Goal: Find specific page/section: Find specific page/section

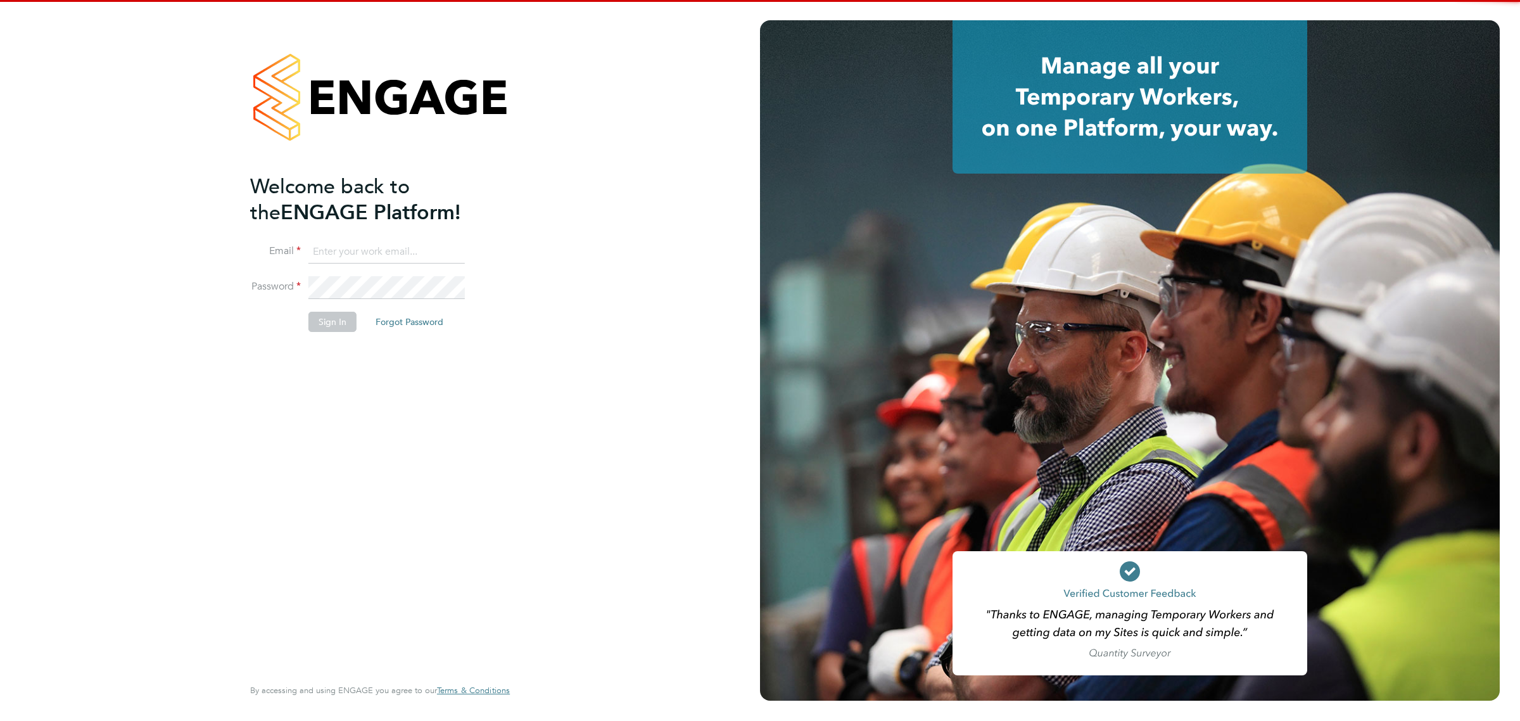
click at [362, 249] on input at bounding box center [387, 252] width 156 height 23
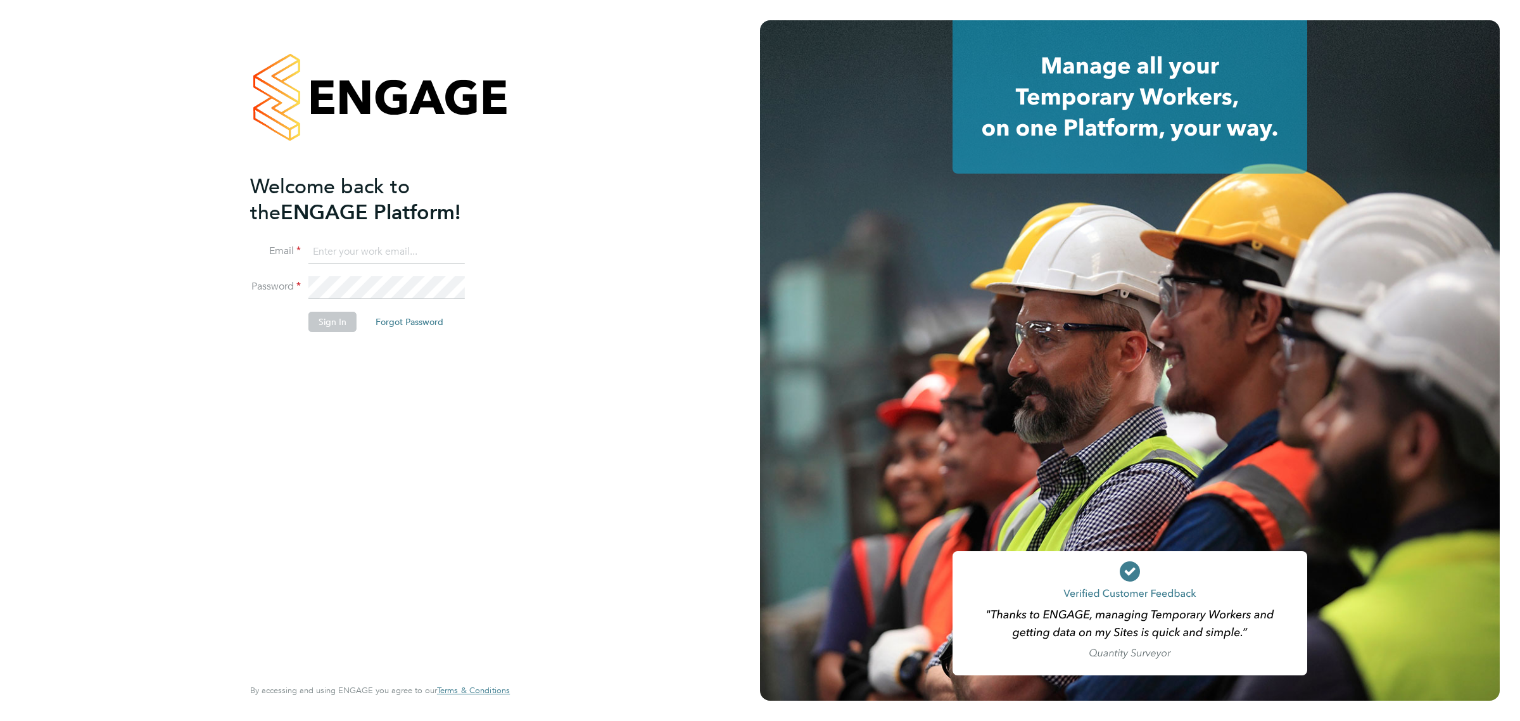
type input "kyle.johnson@prsjobs.com"
click at [327, 330] on button "Sign In" at bounding box center [333, 322] width 48 height 20
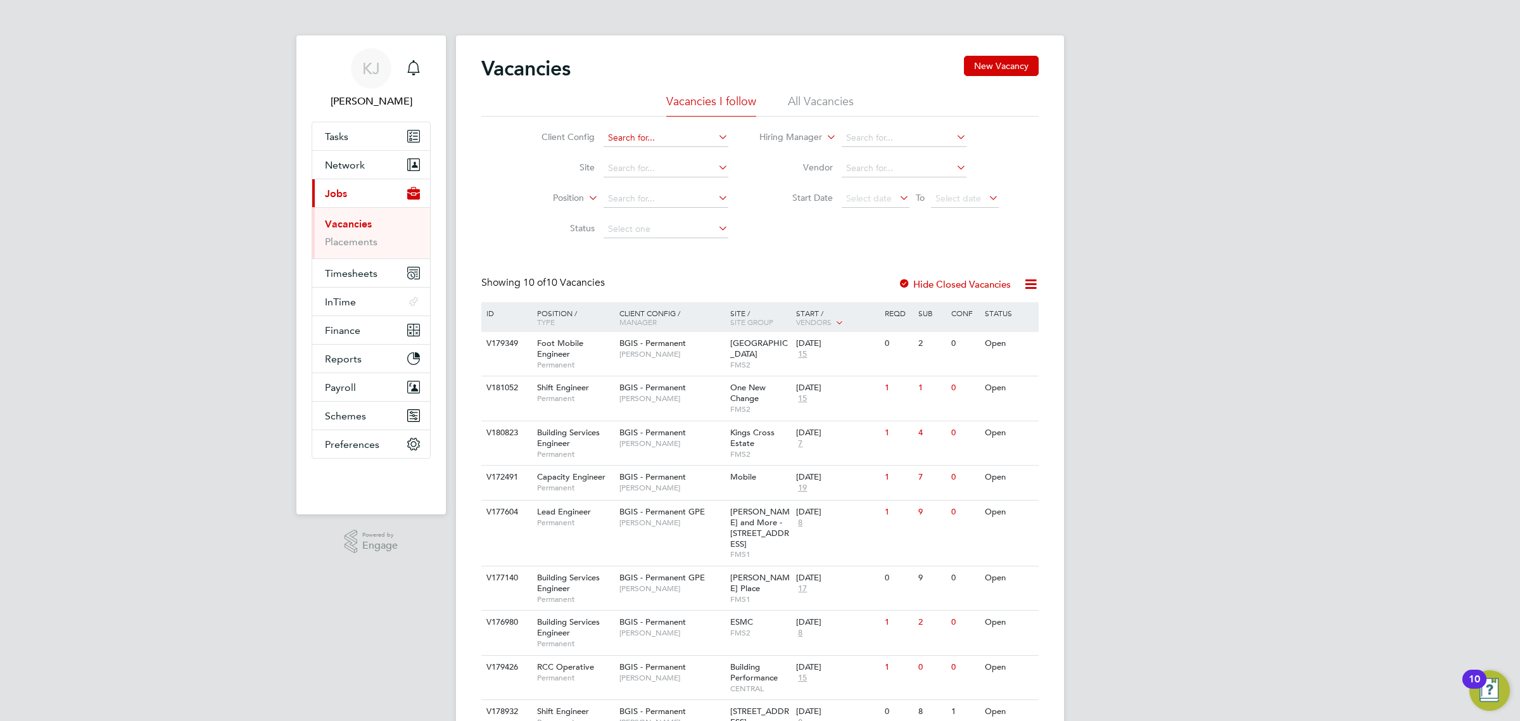
click at [660, 135] on input at bounding box center [666, 138] width 125 height 18
click at [678, 150] on li "ABM - Technical : Perm" at bounding box center [671, 154] width 138 height 17
type input "ABM - Technical : Perm"
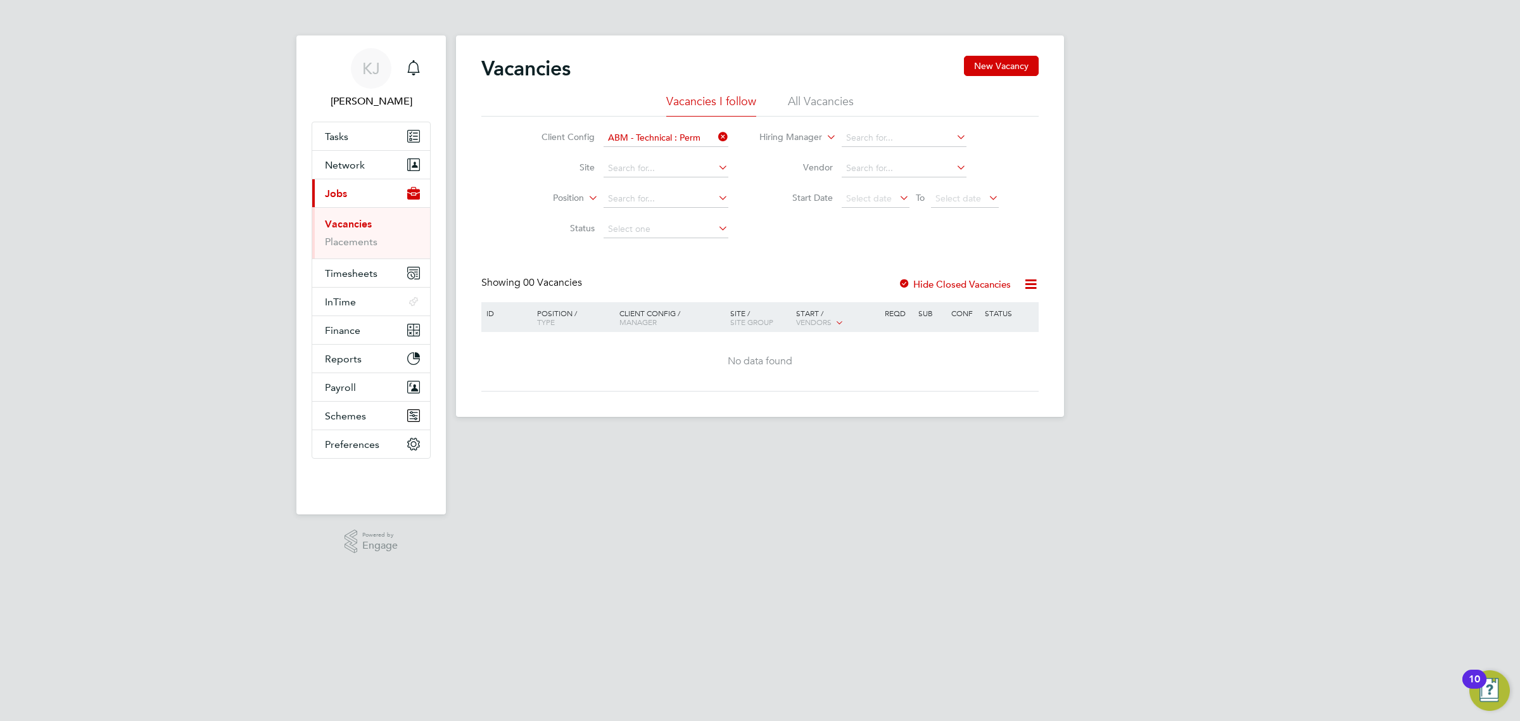
click at [922, 284] on label "Hide Closed Vacancies" at bounding box center [954, 284] width 113 height 12
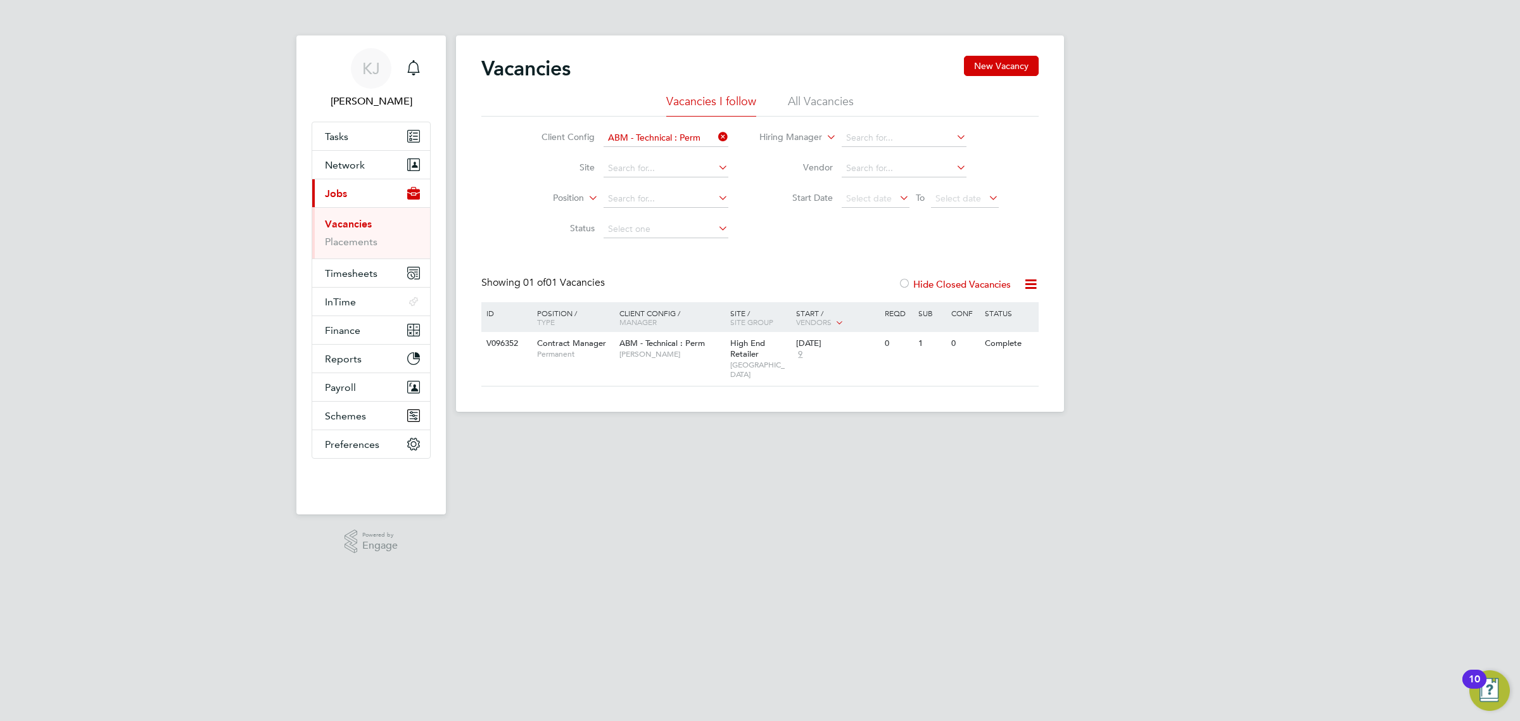
click at [922, 284] on label "Hide Closed Vacancies" at bounding box center [954, 284] width 113 height 12
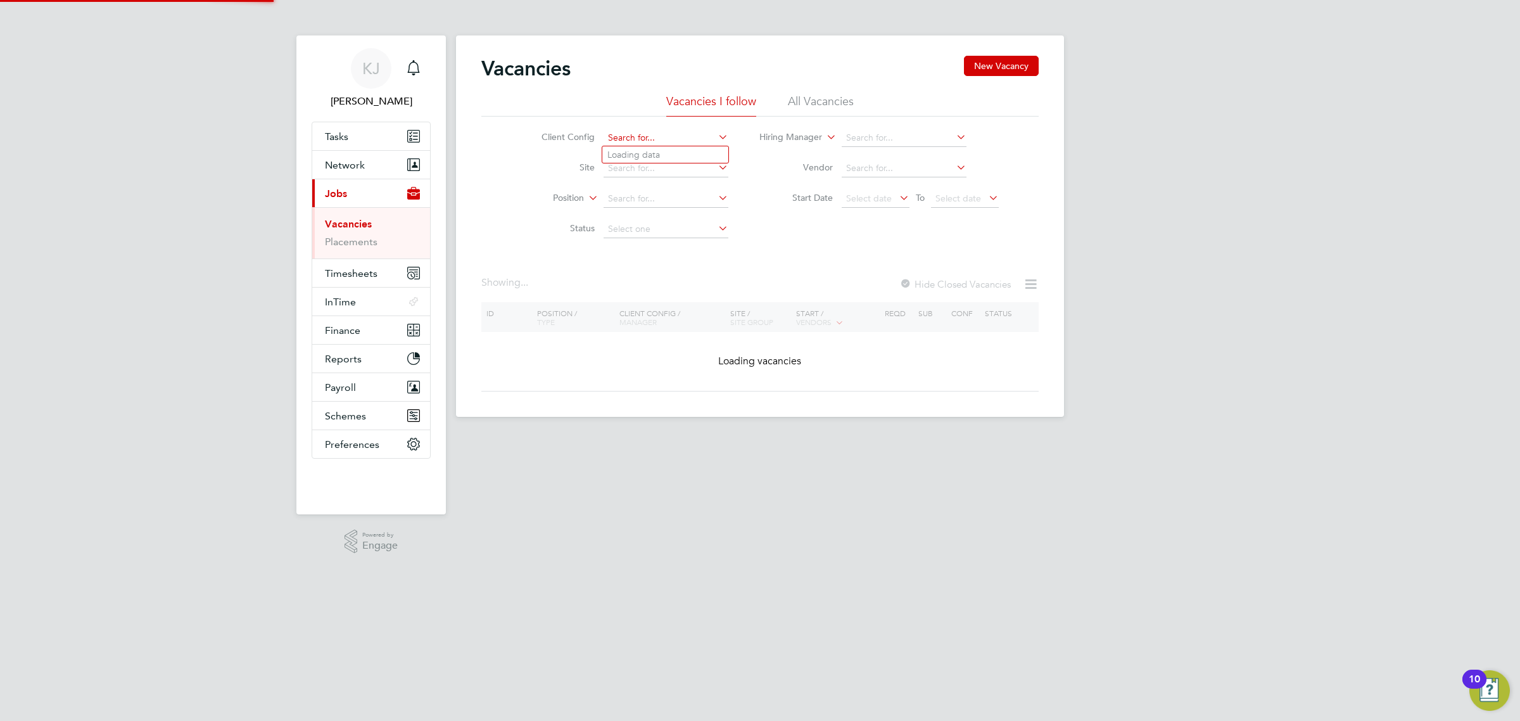
click at [676, 143] on input at bounding box center [666, 138] width 125 height 18
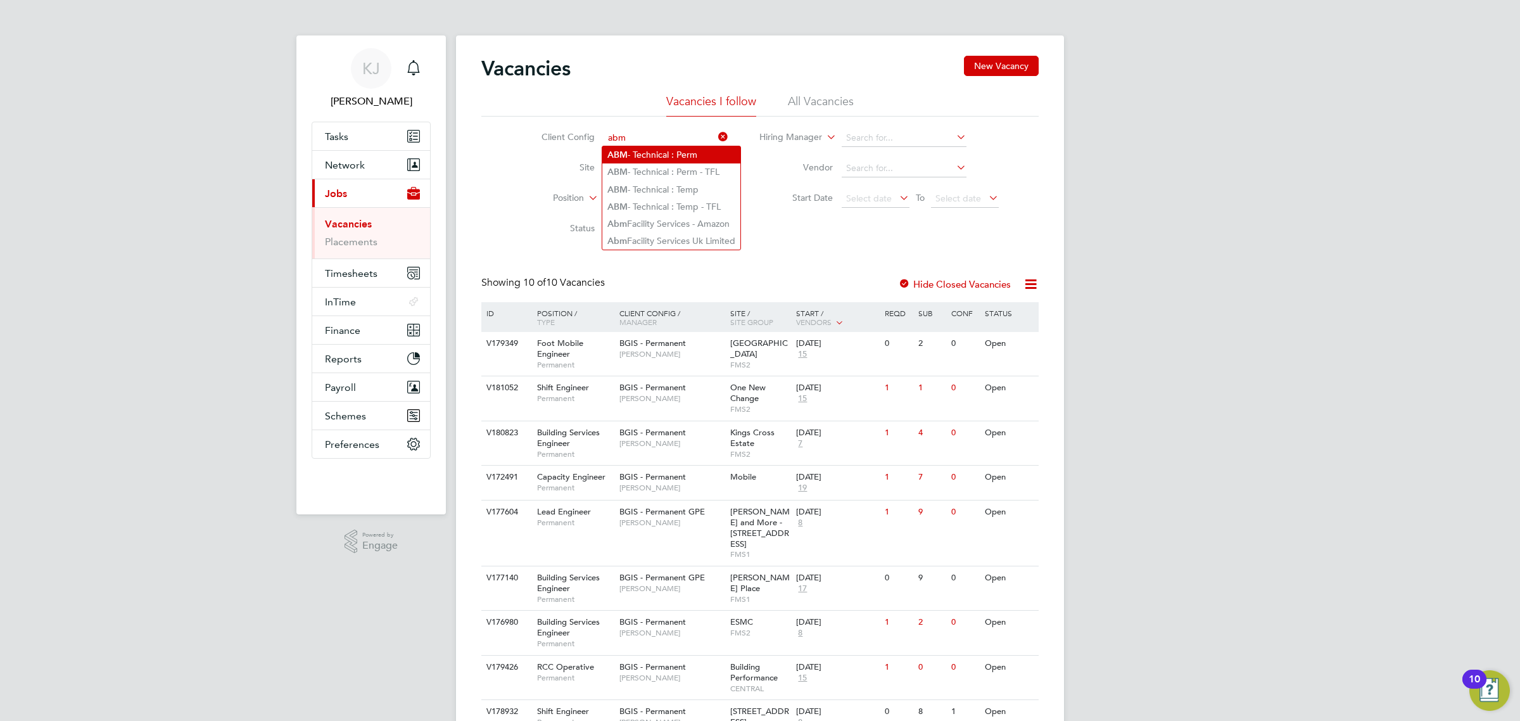
click at [685, 153] on li "ABM - Technical : Perm" at bounding box center [671, 154] width 138 height 17
type input "ABM - Technical : Perm"
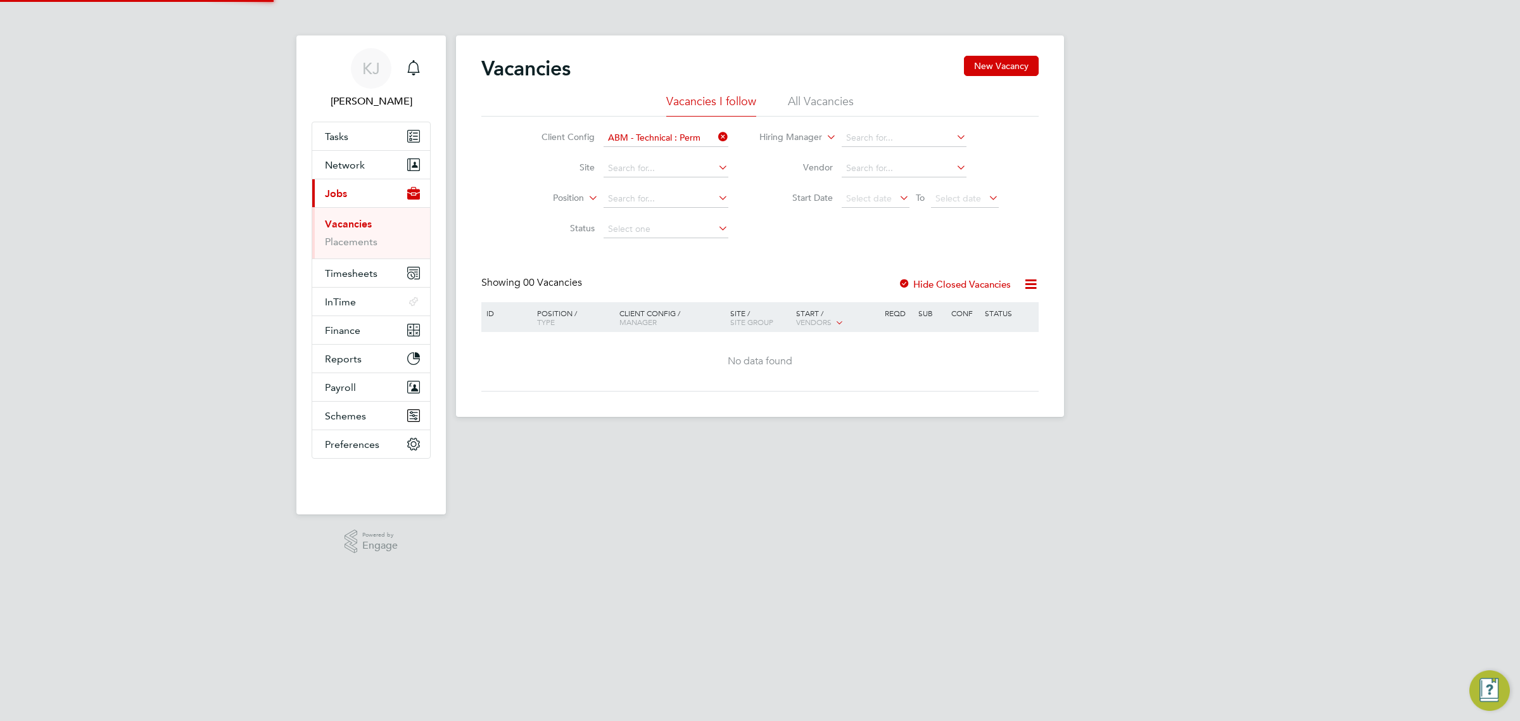
click at [815, 106] on li "All Vacancies" at bounding box center [821, 105] width 66 height 23
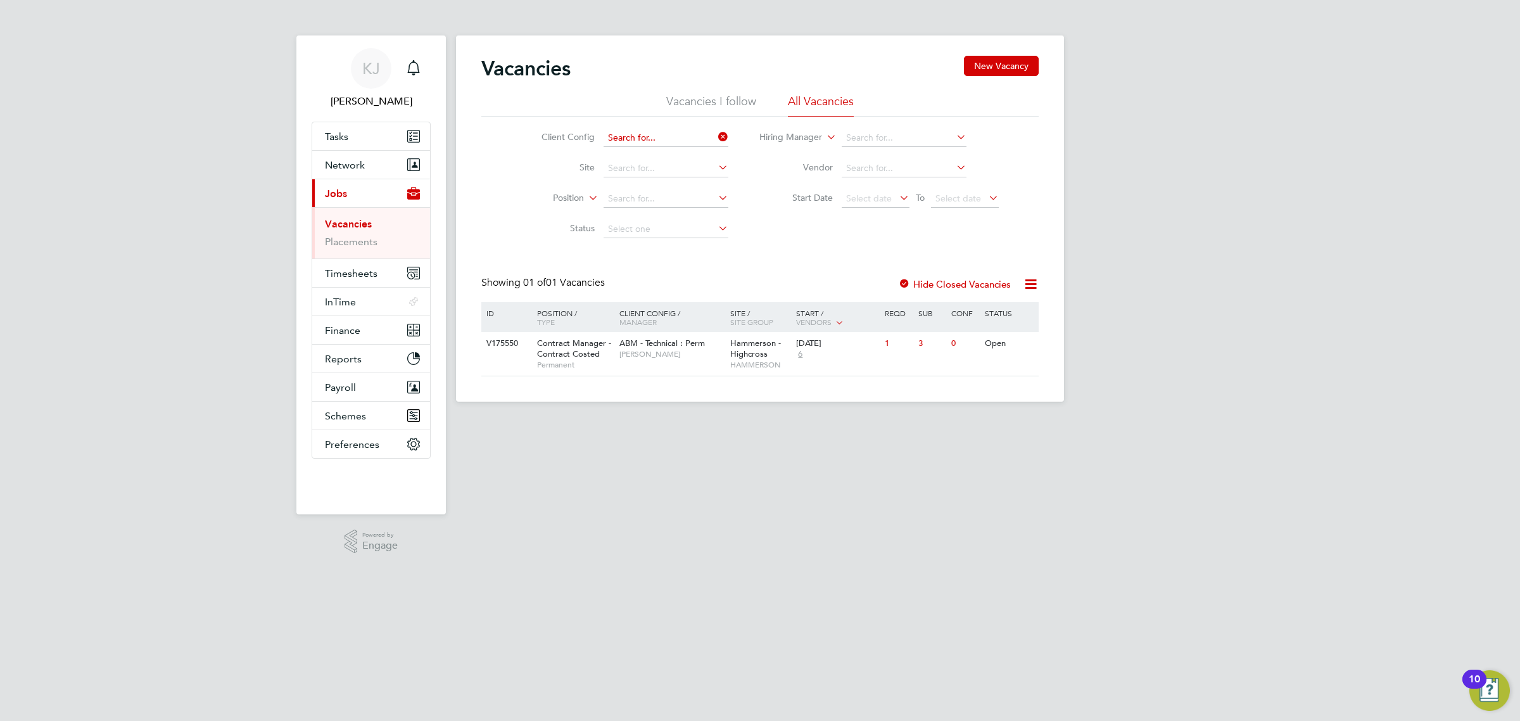
click at [649, 134] on input at bounding box center [666, 138] width 125 height 18
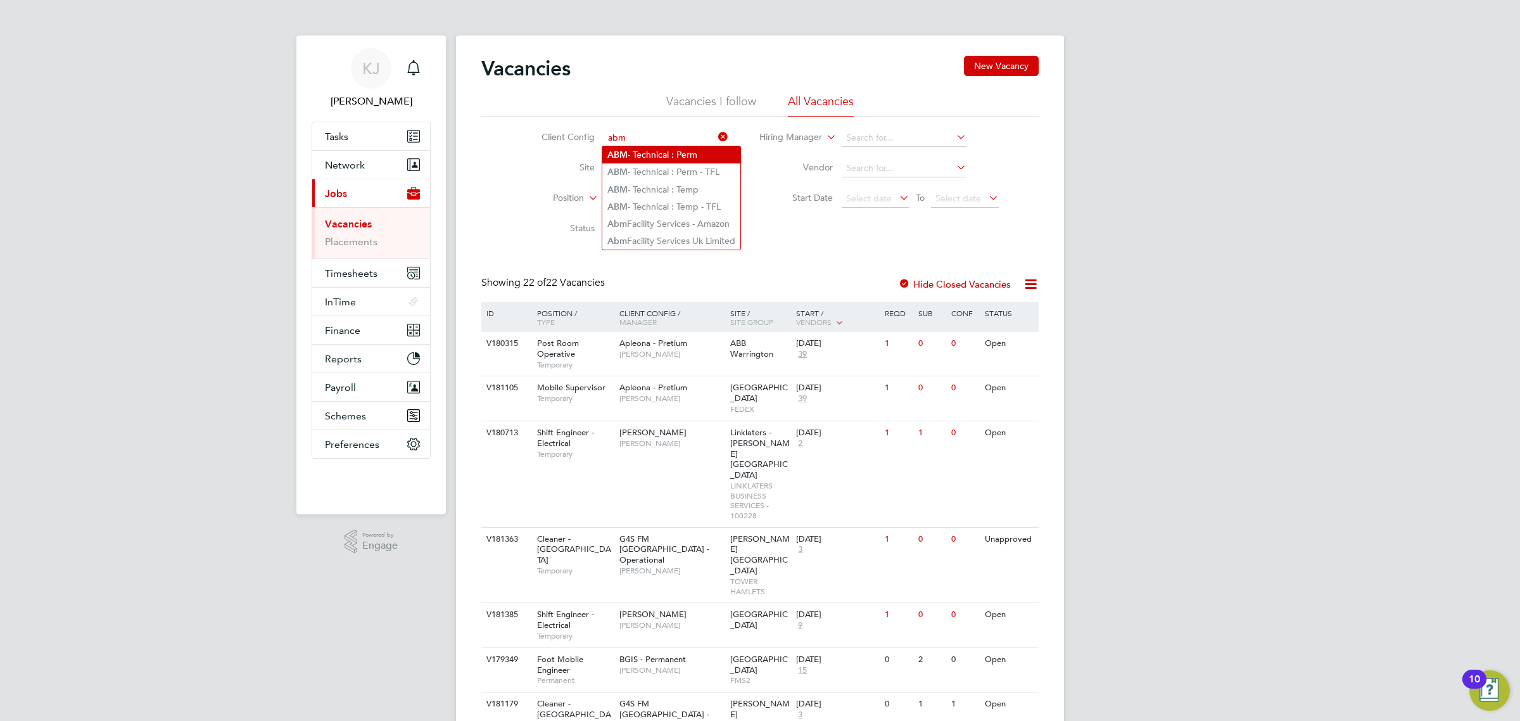
click at [697, 153] on li "ABM - Technical : Perm" at bounding box center [671, 154] width 138 height 17
type input "ABM - Technical : Perm"
